Goal: Transaction & Acquisition: Purchase product/service

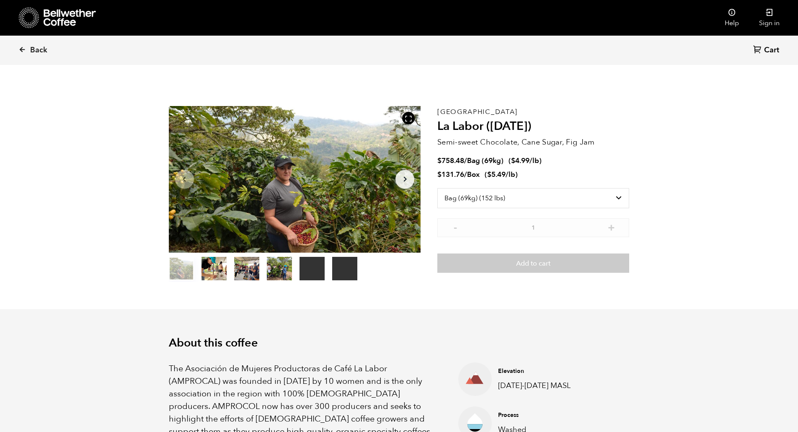
select select "bag-2"
click at [28, 48] on link "Back" at bounding box center [44, 50] width 52 height 28
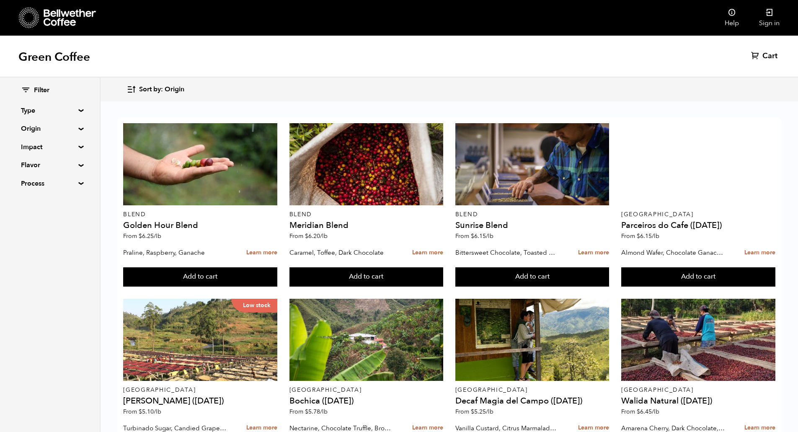
scroll to position [219, 0]
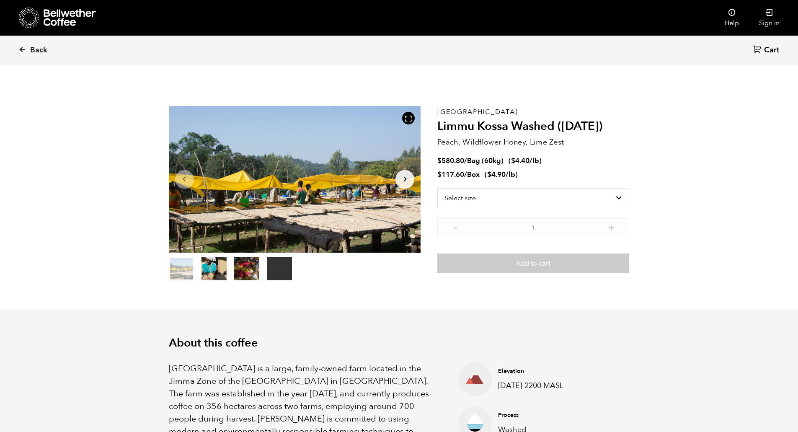
scroll to position [364, 446]
click at [491, 205] on select "Select size Bag (60kg) (132 lbs) Box (24 lbs)" at bounding box center [533, 198] width 192 height 20
select select "bag-3"
click at [437, 188] on select "Select size Bag (60kg) (132 lbs) Box (24 lbs)" at bounding box center [533, 198] width 192 height 20
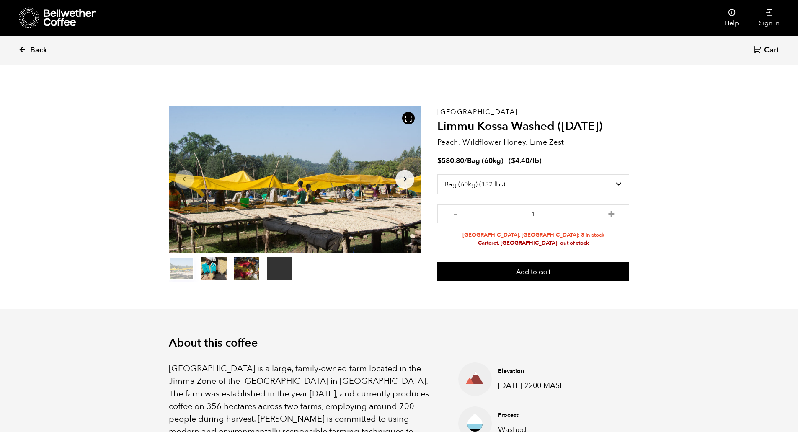
click at [42, 51] on span "Back" at bounding box center [38, 50] width 17 height 10
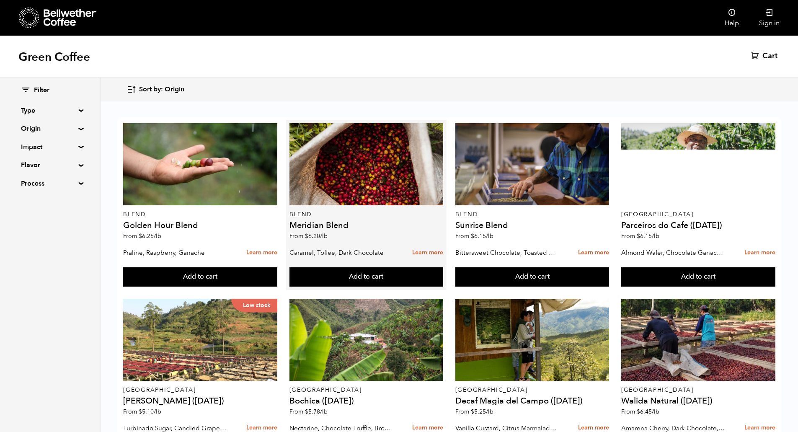
click at [332, 226] on h4 "Meridian Blend" at bounding box center [366, 225] width 154 height 8
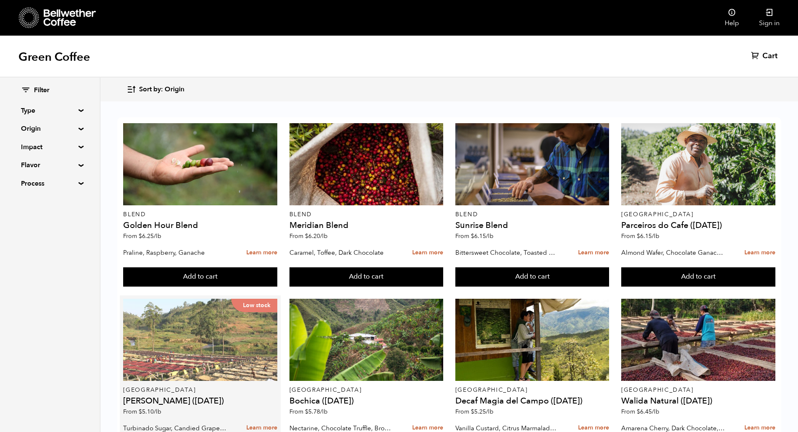
click at [208, 299] on div "Low stock" at bounding box center [200, 340] width 154 height 82
